Goal: Find specific page/section

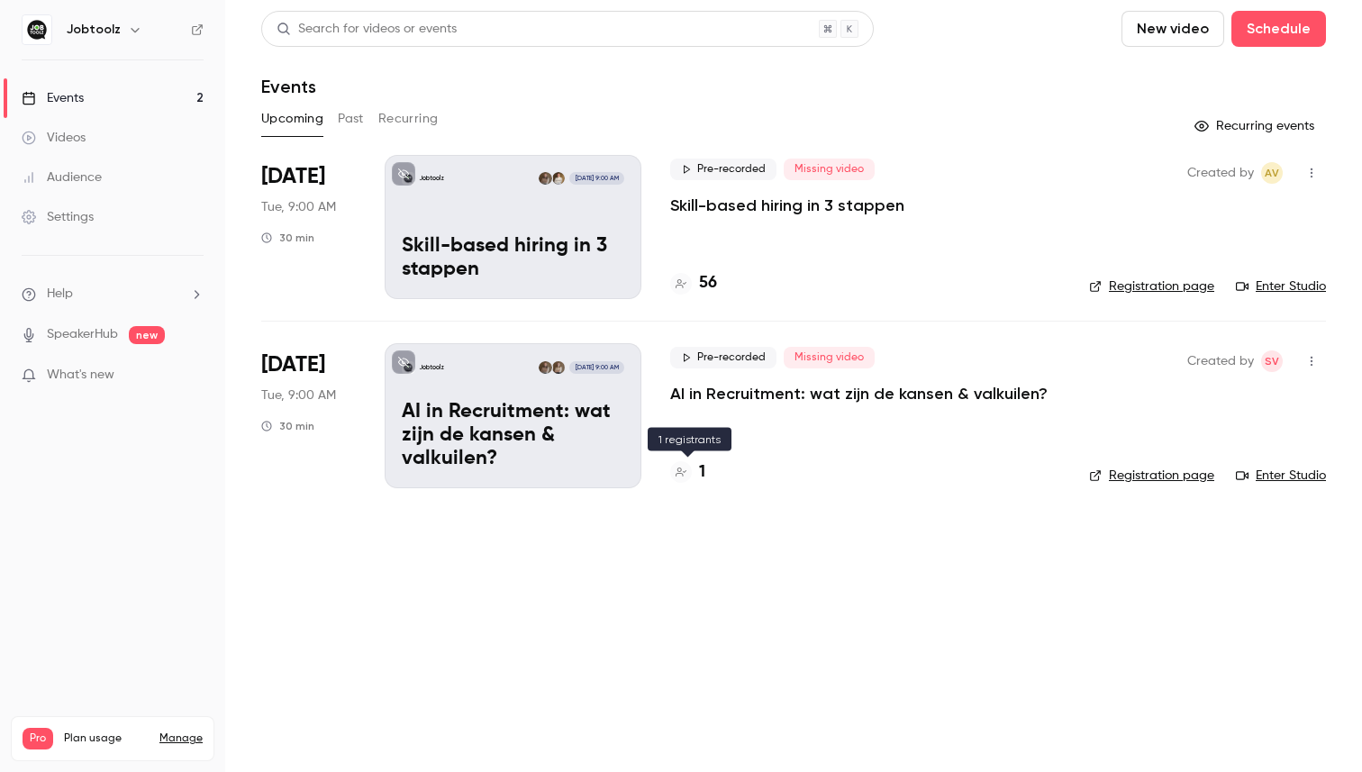
click at [695, 477] on div "1" at bounding box center [687, 472] width 35 height 24
